Goal: Task Accomplishment & Management: Manage account settings

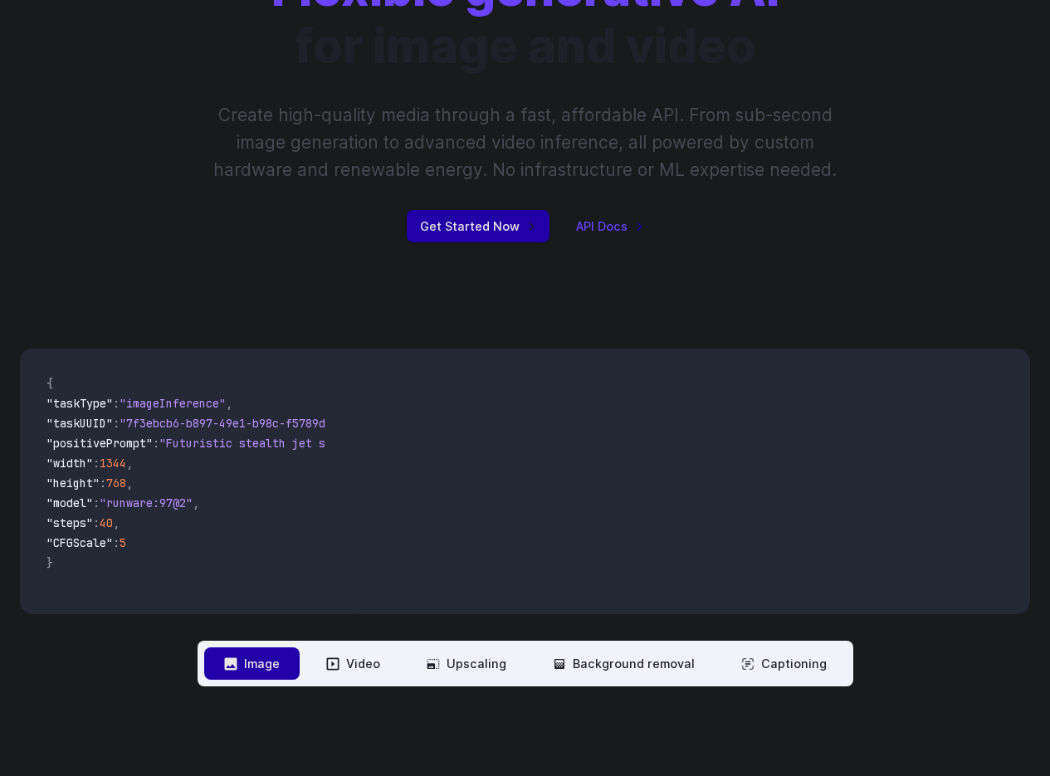
scroll to position [83, 0]
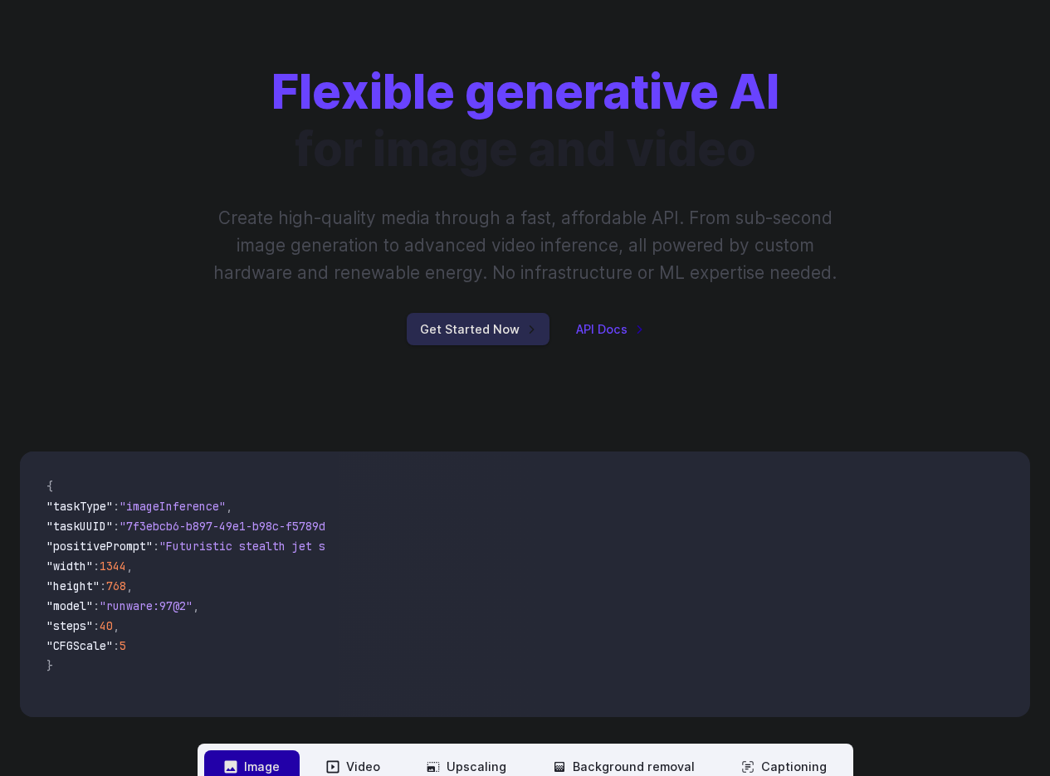
click at [485, 330] on link "Get Started Now" at bounding box center [478, 329] width 143 height 32
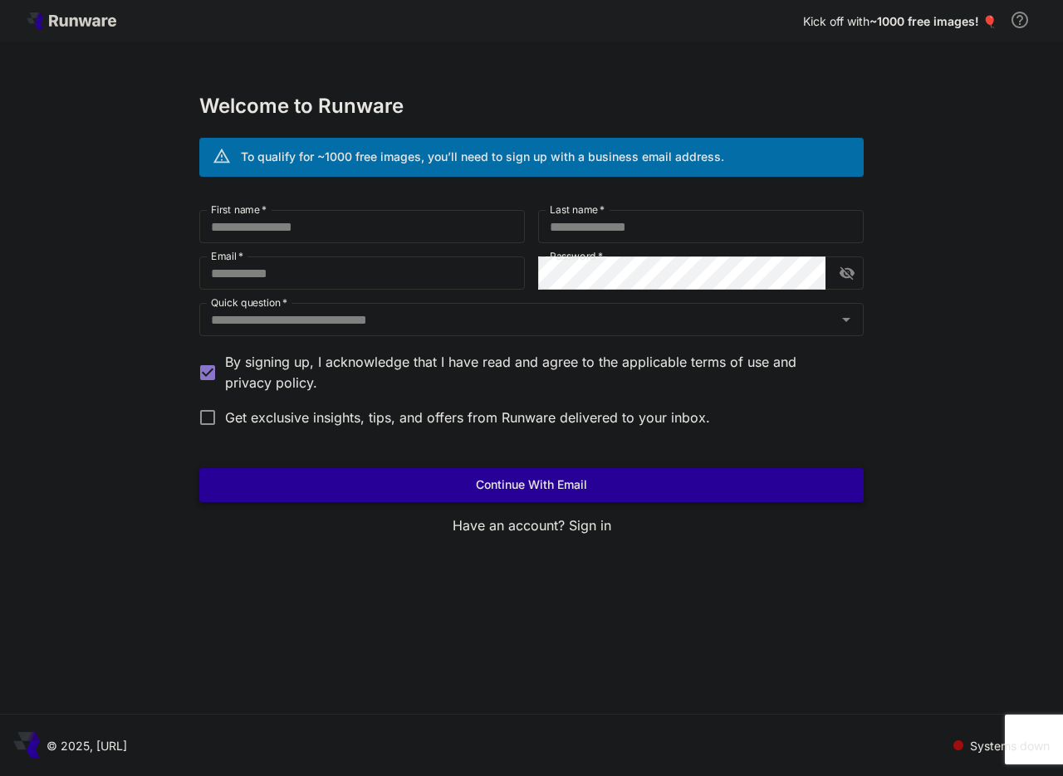
click at [617, 480] on button "Continue with email" at bounding box center [531, 485] width 664 height 34
click at [572, 521] on p "Sign in" at bounding box center [590, 526] width 42 height 21
